Goal: Transaction & Acquisition: Download file/media

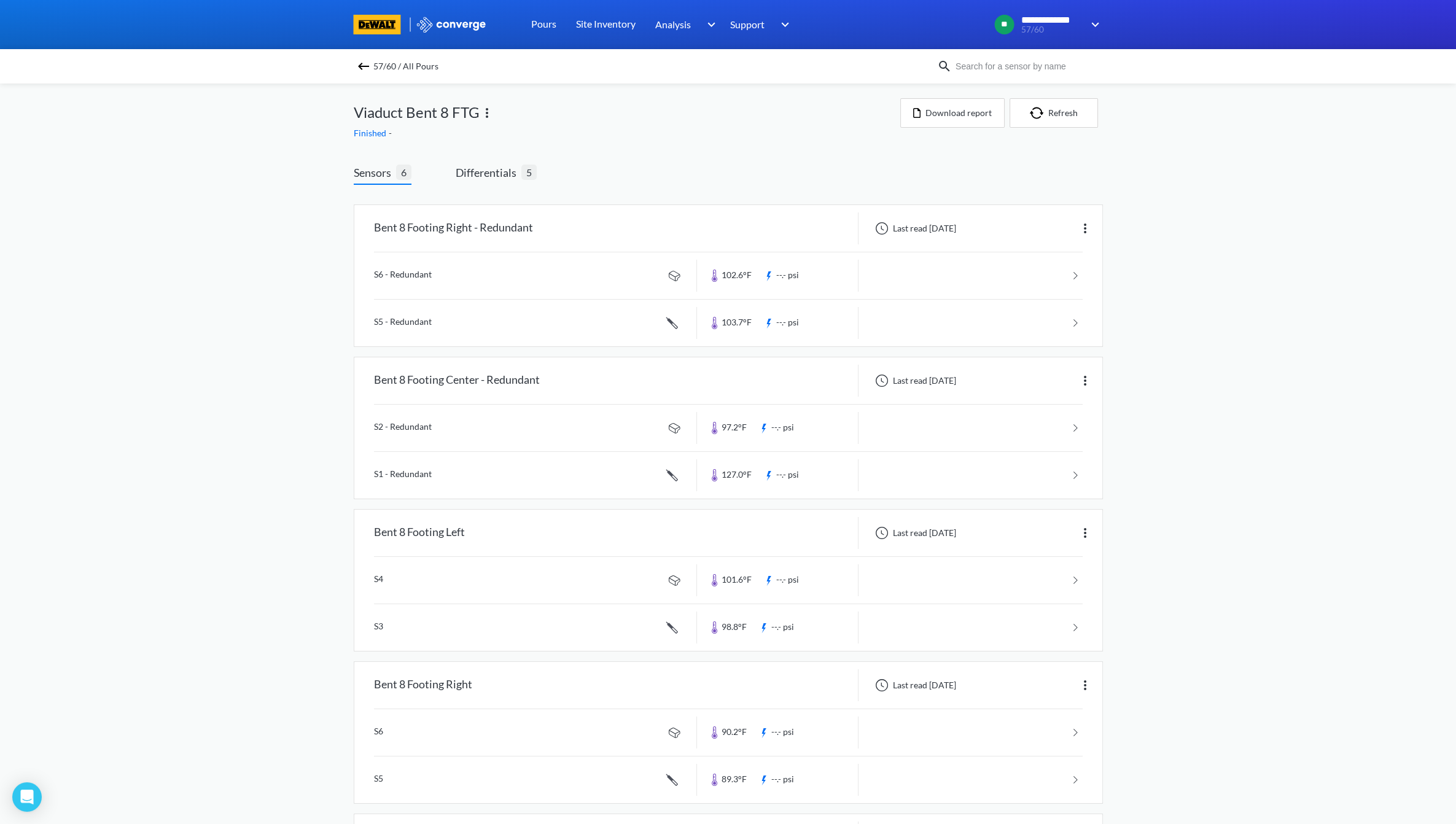
click at [366, 61] on img at bounding box center [363, 66] width 15 height 15
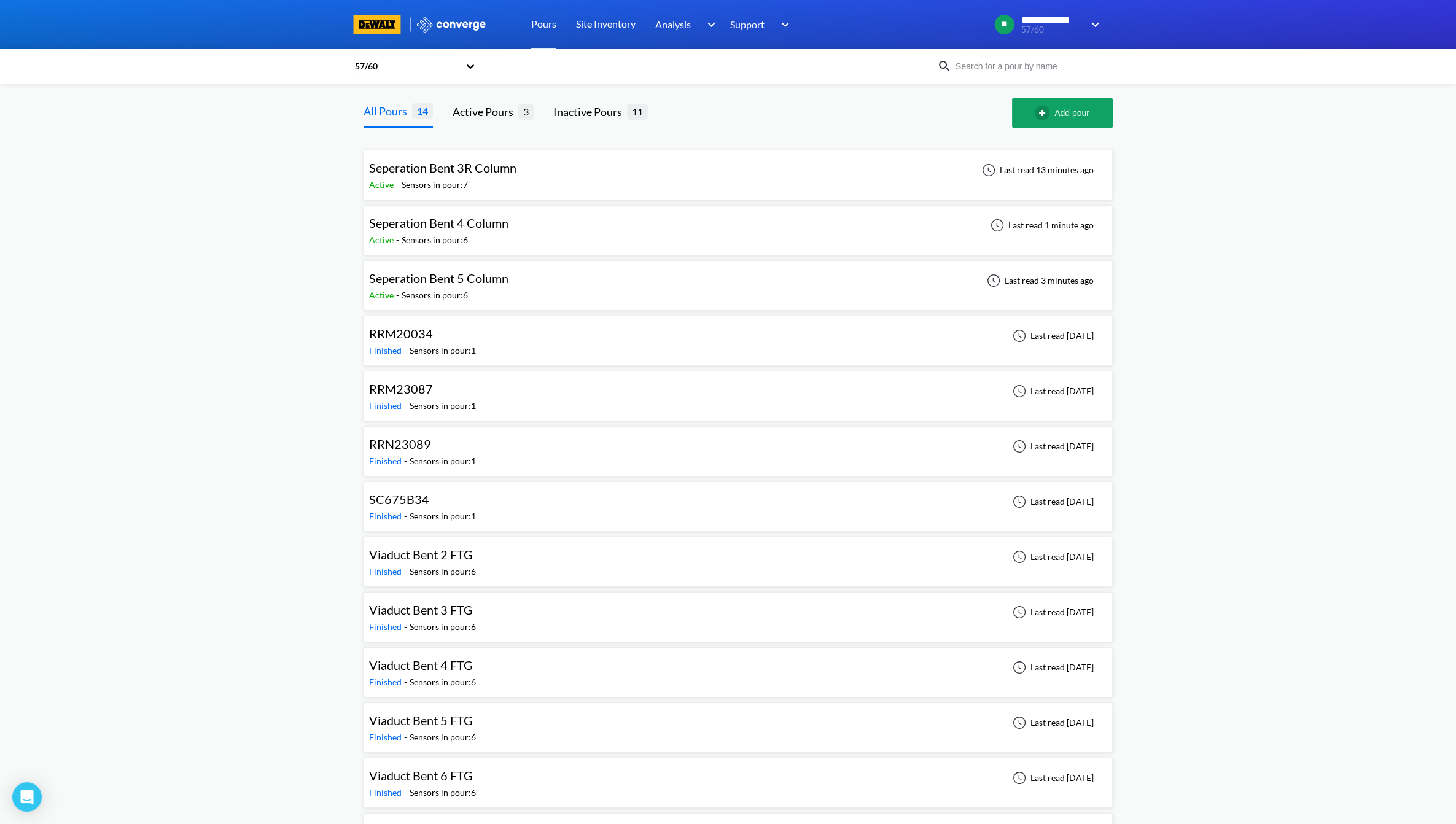
click at [541, 249] on div "Seperation Bent 4 Column Active - Sensors in pour: 6 Last read 1 minute ago" at bounding box center [738, 230] width 738 height 40
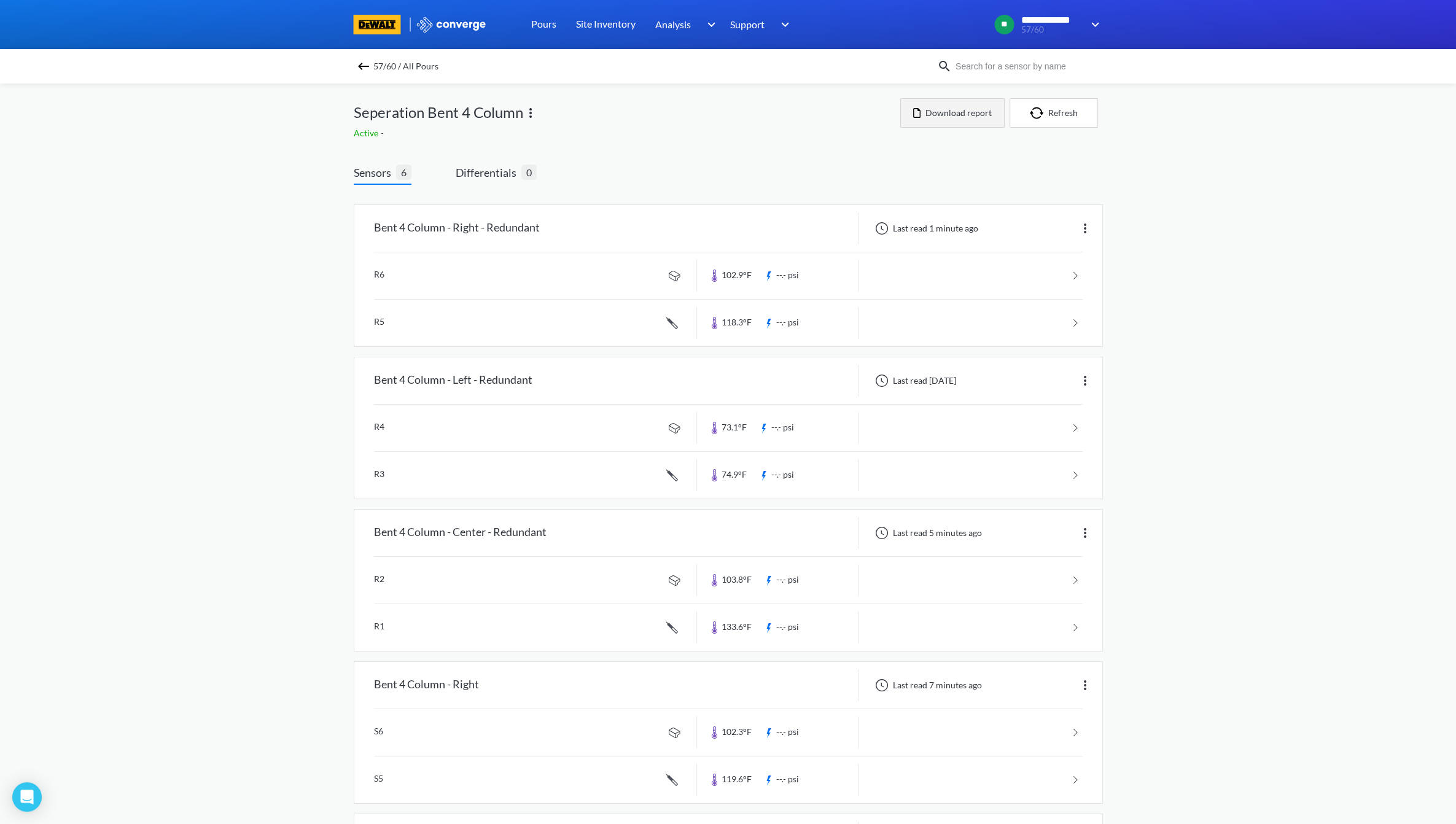
click at [733, 101] on button "Download report" at bounding box center [952, 113] width 104 height 29
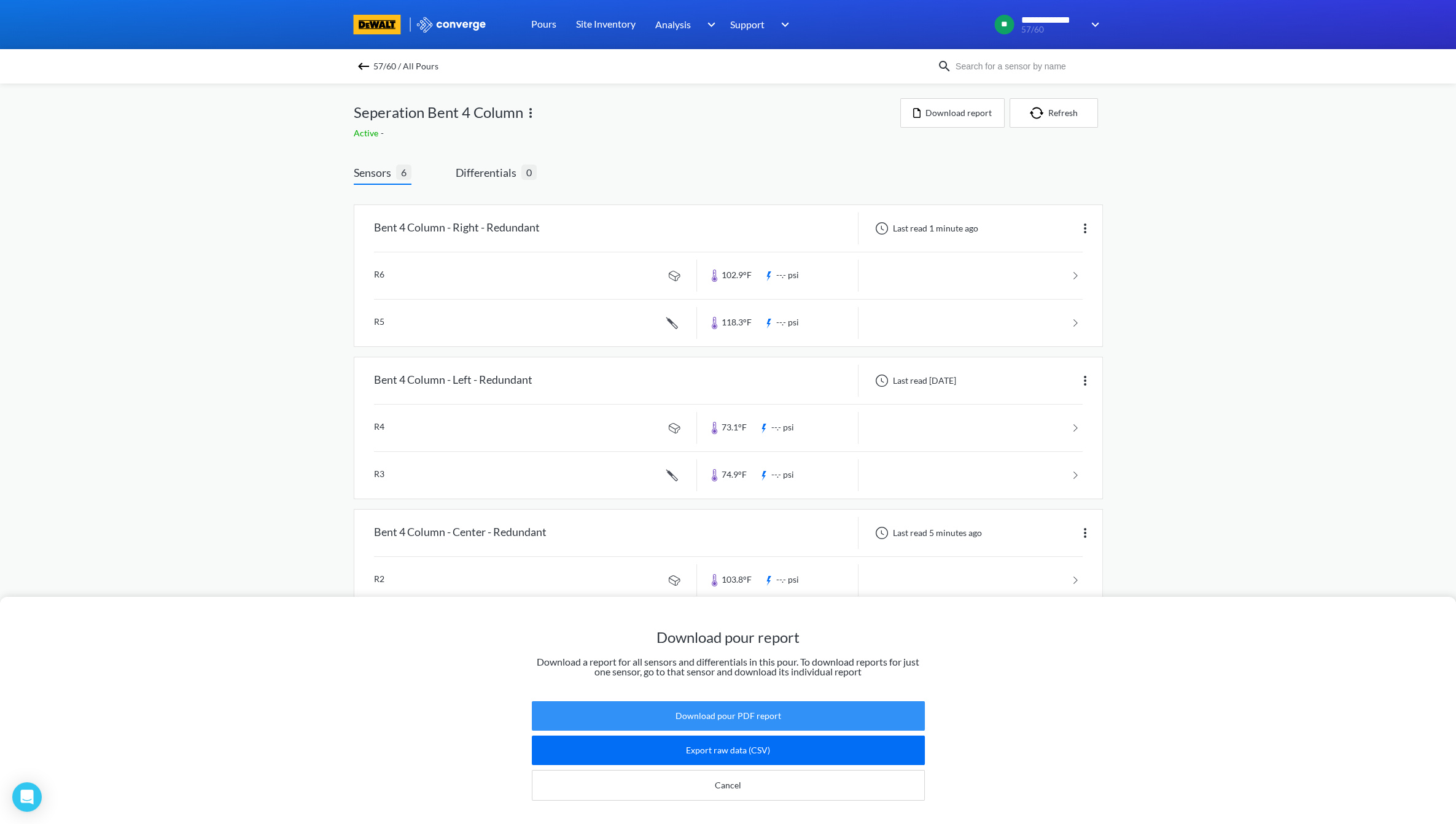
click at [733, 701] on button "Download pour PDF report" at bounding box center [728, 716] width 393 height 29
click at [377, 117] on div "Download pour report Download a report for all sensors and differentials in thi…" at bounding box center [728, 412] width 1456 height 824
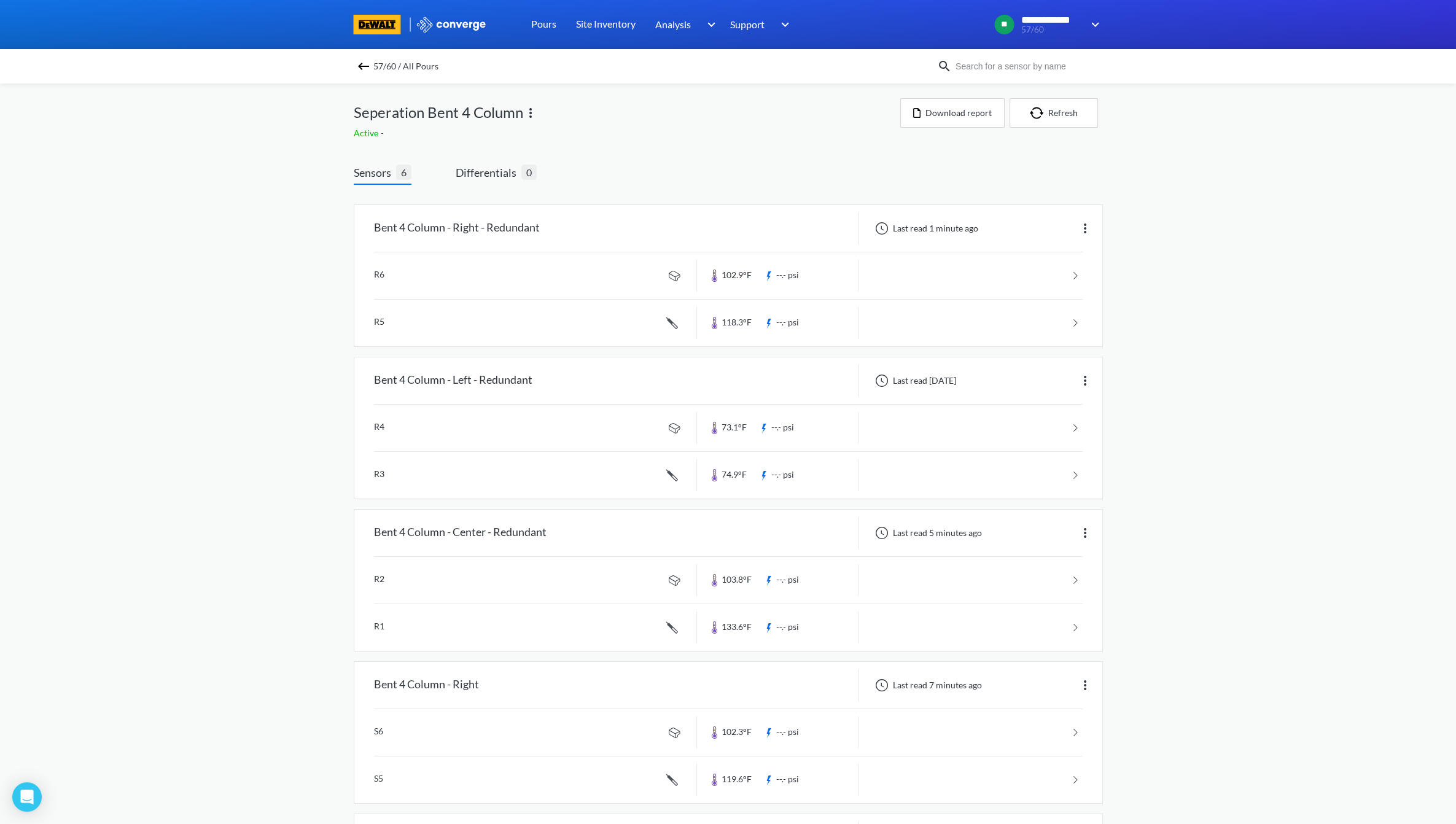
click at [371, 66] on img at bounding box center [363, 66] width 15 height 15
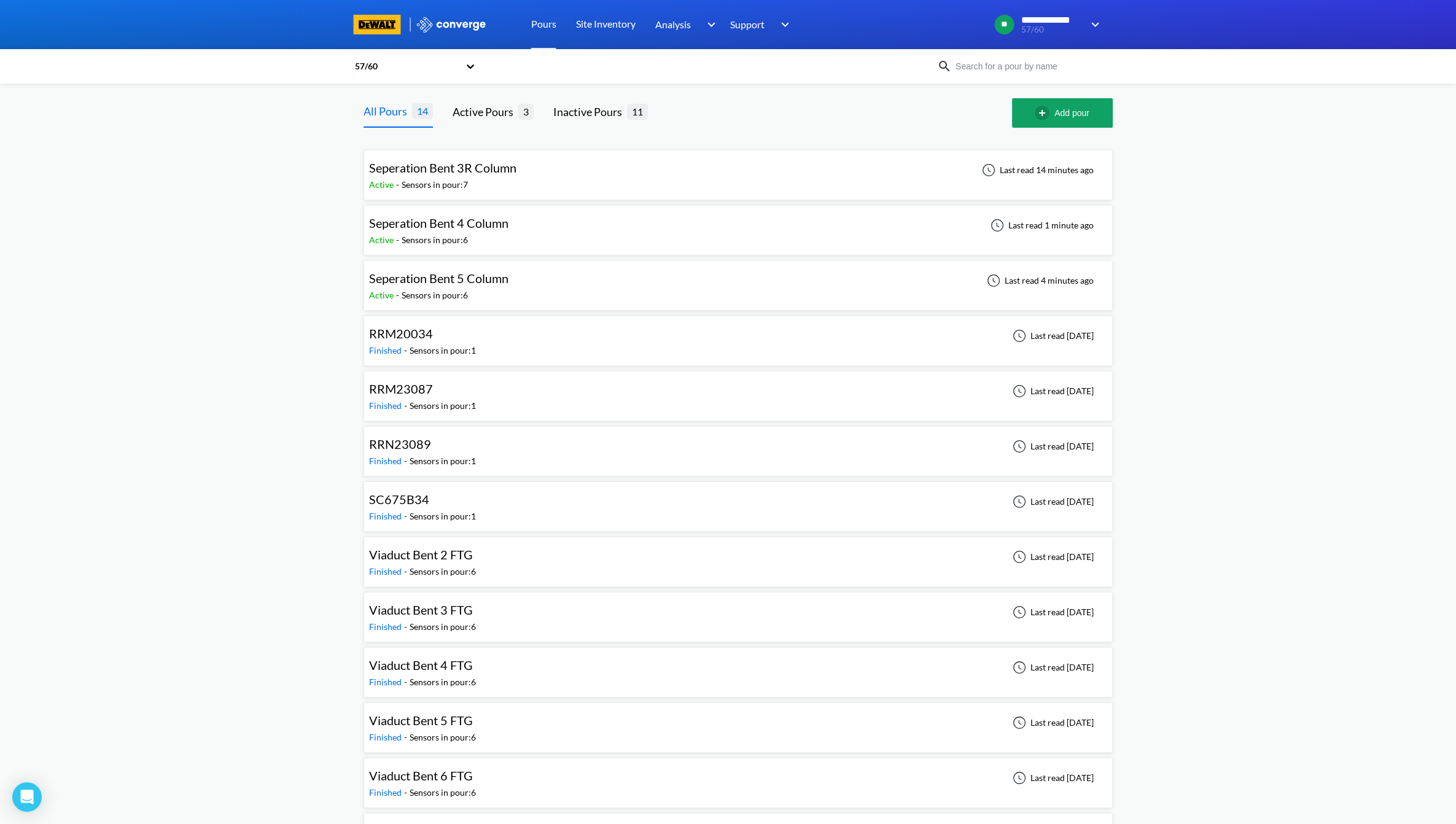
click at [553, 295] on div "Seperation Bent 5 Column Active - Sensors in pour: 6 Last read 4 minutes ago" at bounding box center [738, 286] width 738 height 40
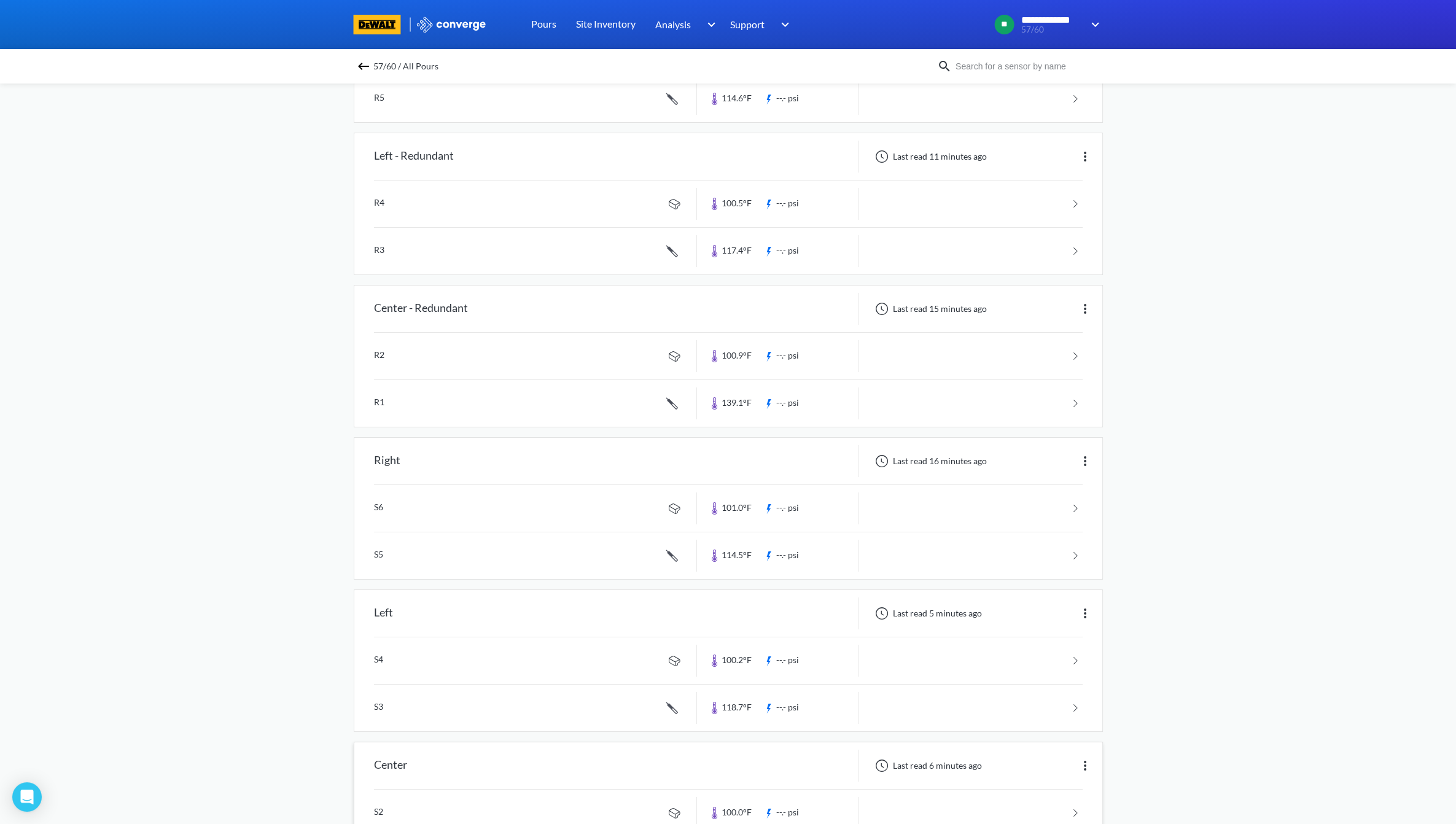
scroll to position [305, 0]
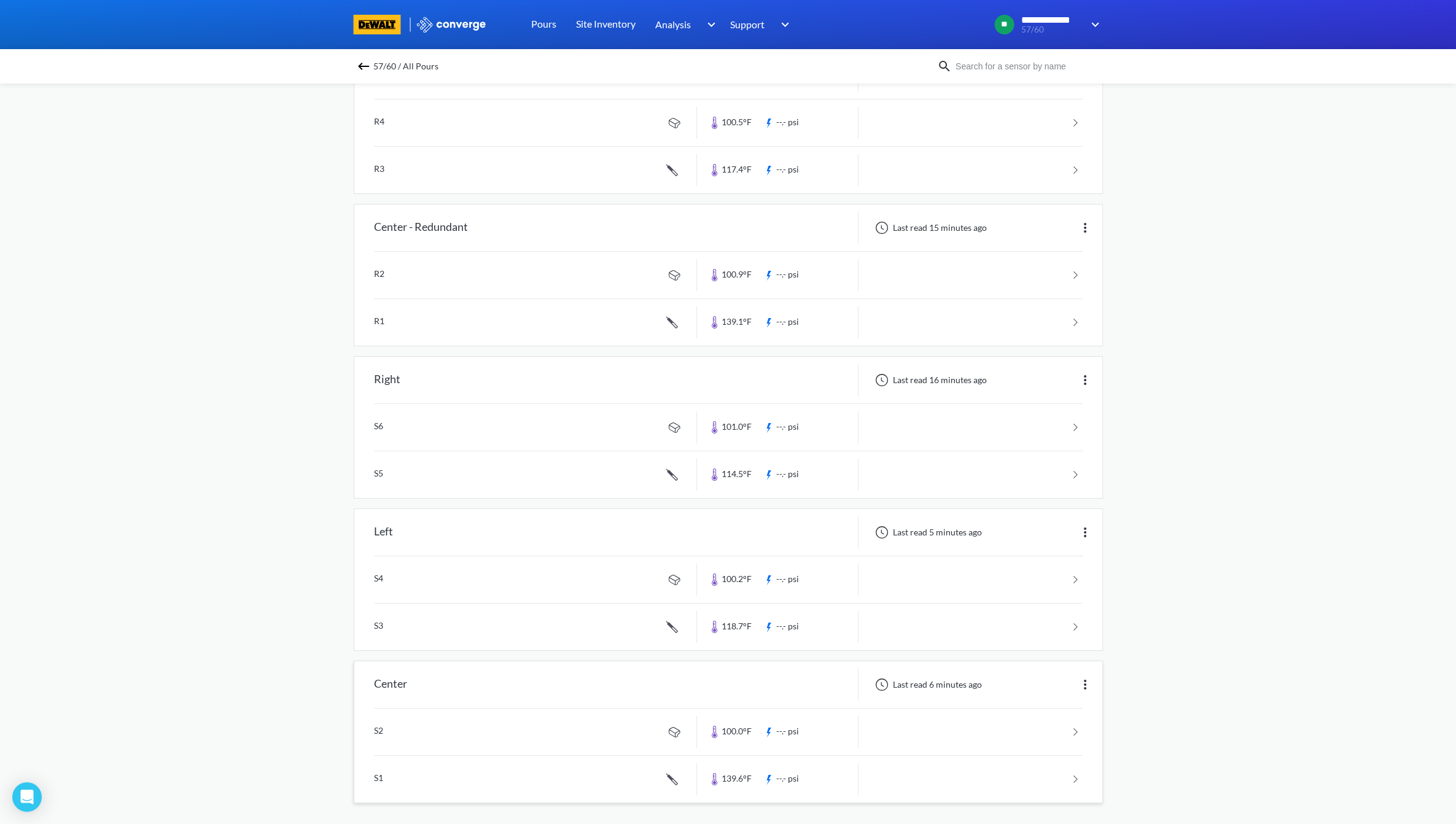
click at [733, 720] on link at bounding box center [728, 779] width 709 height 47
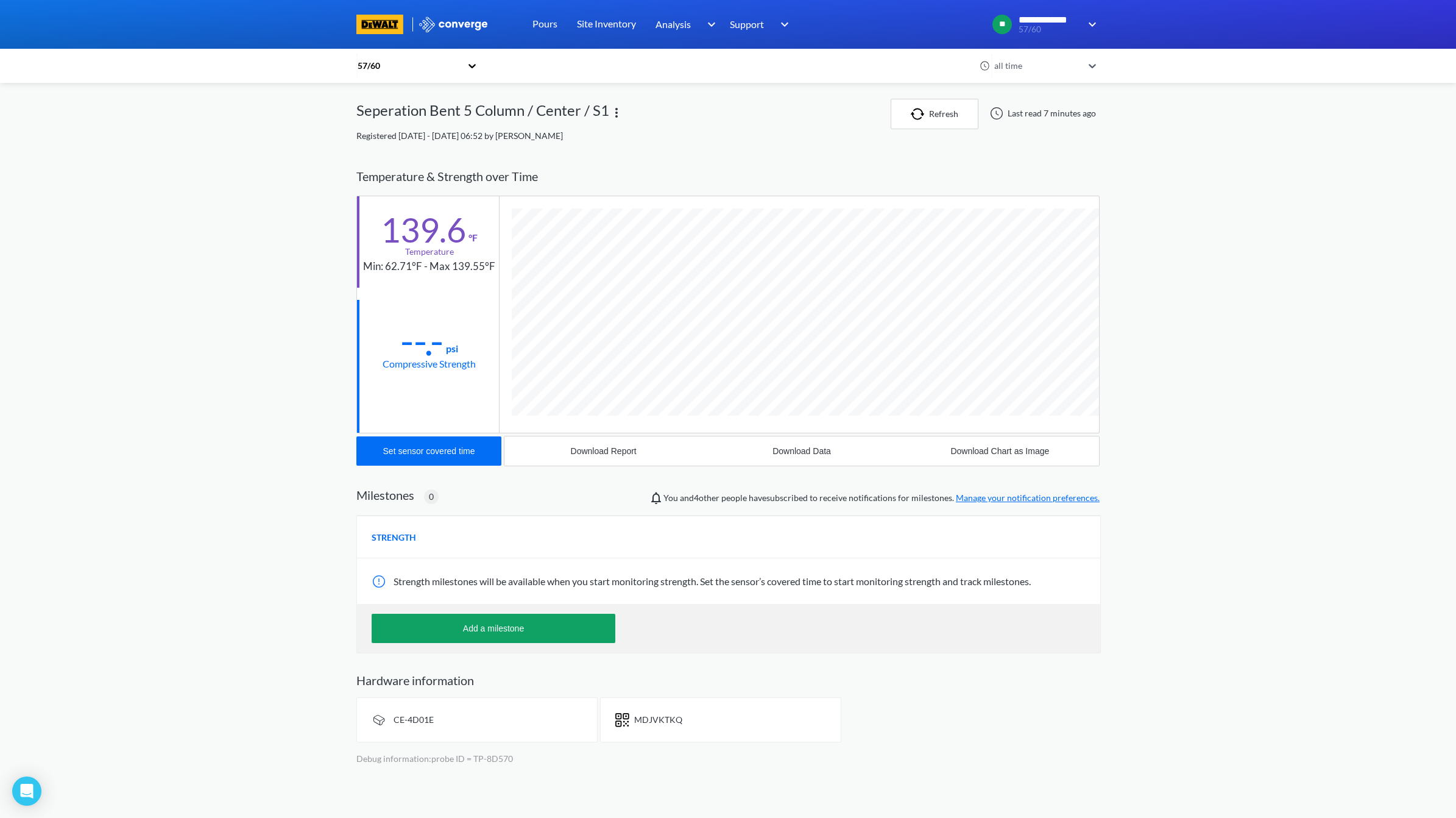
scroll to position [666, 743]
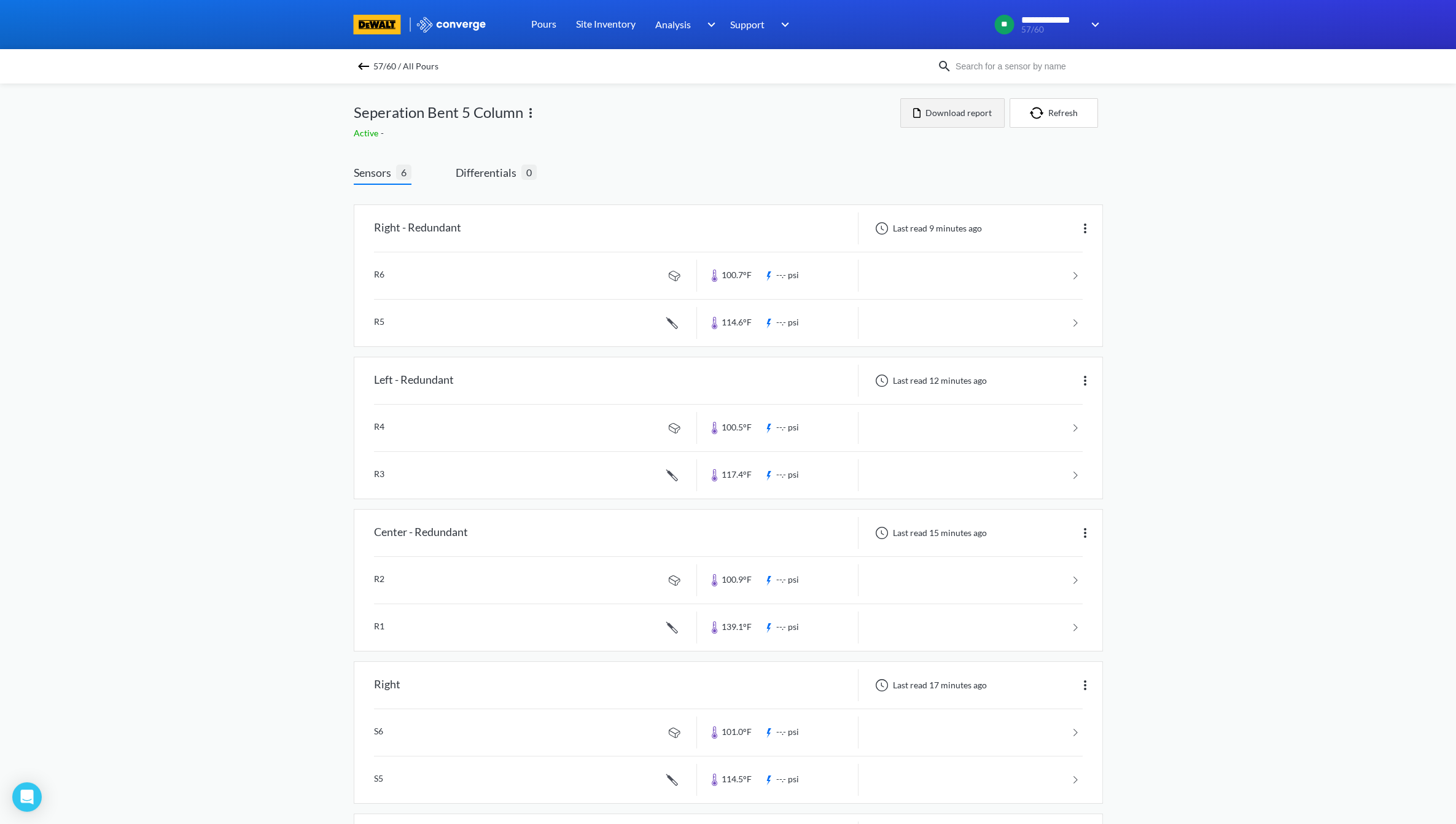
click at [733, 112] on button "Download report" at bounding box center [952, 113] width 104 height 29
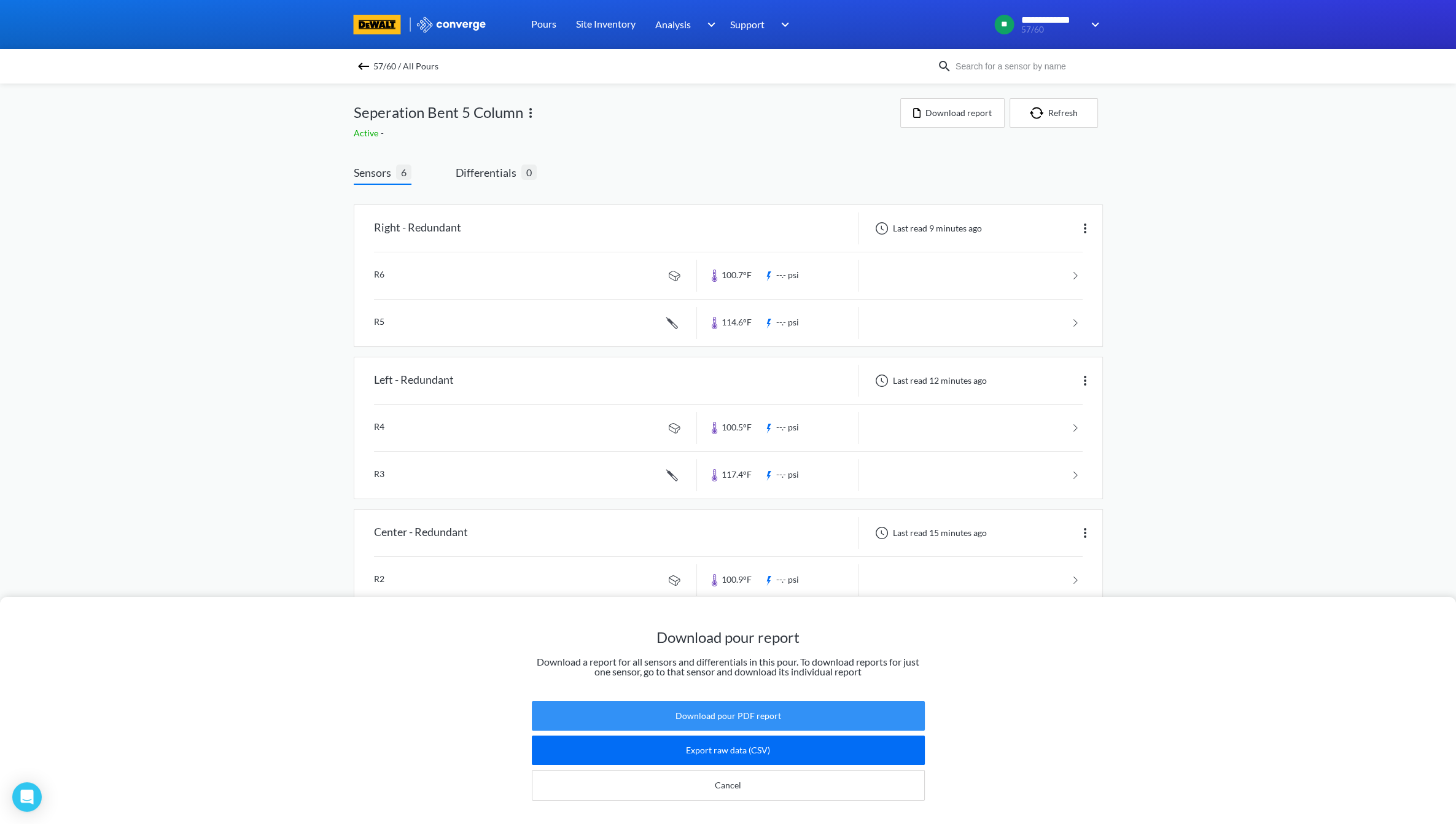
click at [733, 718] on button "Download pour PDF report" at bounding box center [728, 716] width 393 height 29
click at [733, 338] on div "Download pour report Download a report for all sensors and differentials in thi…" at bounding box center [728, 412] width 1456 height 824
